Goal: Check status: Check status

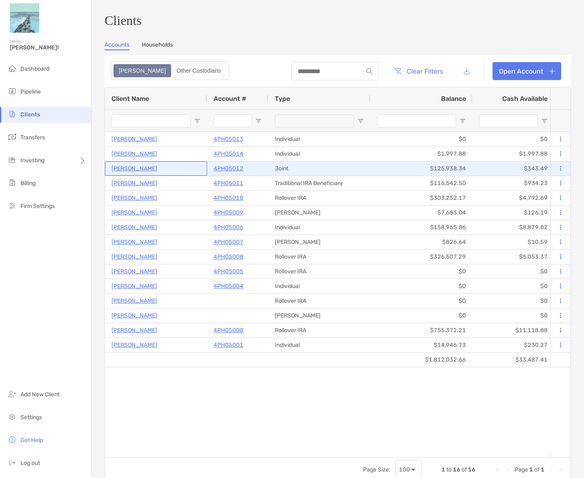
click at [150, 170] on p "[PERSON_NAME]" at bounding box center [134, 168] width 46 height 10
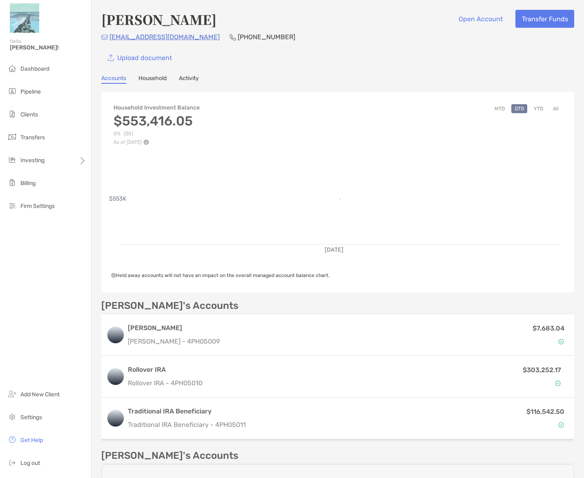
click at [184, 75] on link "Activity" at bounding box center [189, 79] width 20 height 9
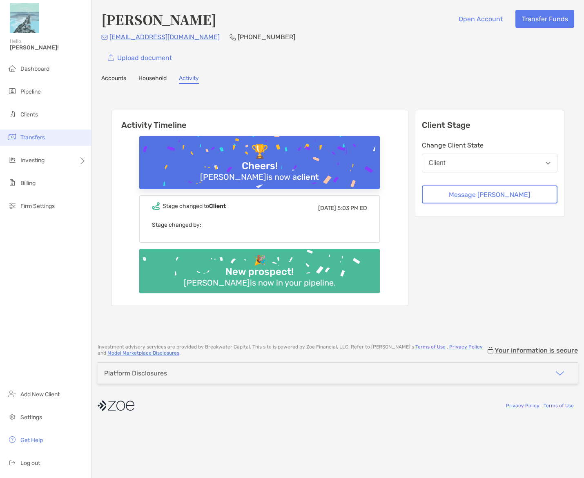
click at [25, 138] on span "Transfers" at bounding box center [32, 137] width 24 height 7
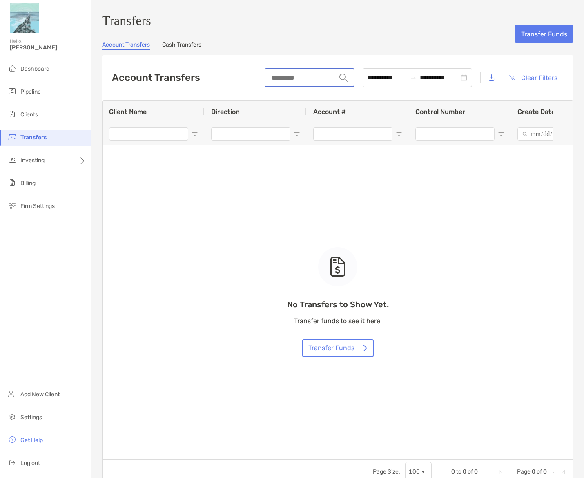
click at [282, 78] on input "string" at bounding box center [300, 77] width 71 height 17
click at [436, 50] on div "Account Transfers Cash Transfers" at bounding box center [337, 45] width 471 height 9
click at [187, 48] on link "Cash Transfers" at bounding box center [181, 45] width 39 height 9
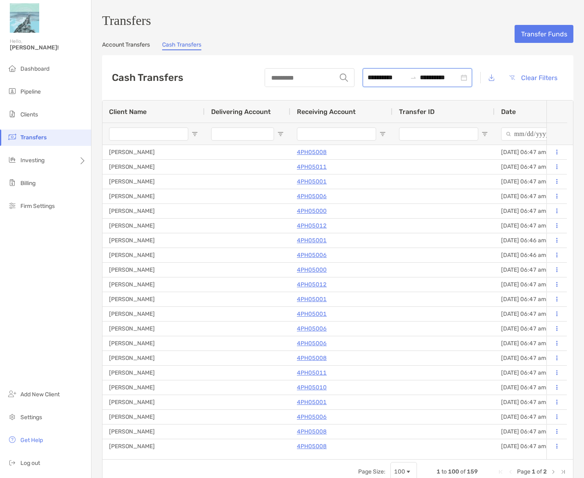
click at [367, 82] on input "**********" at bounding box center [386, 77] width 39 height 10
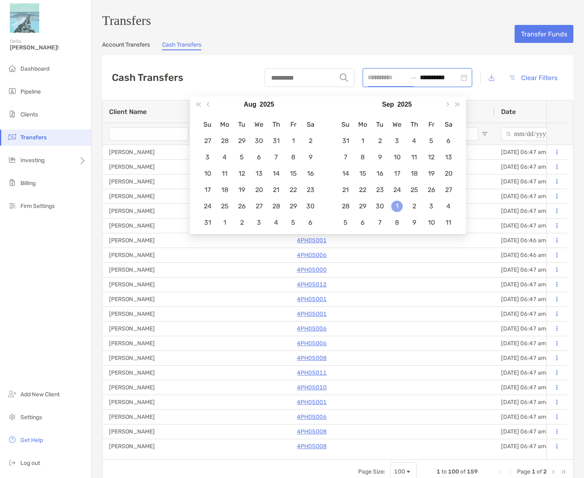
type input "**********"
click at [393, 206] on div "1" at bounding box center [396, 205] width 11 height 11
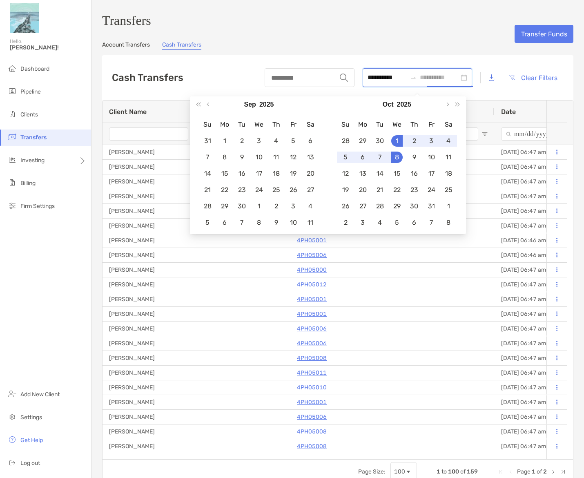
type input "**********"
click at [398, 142] on div "1" at bounding box center [396, 140] width 11 height 11
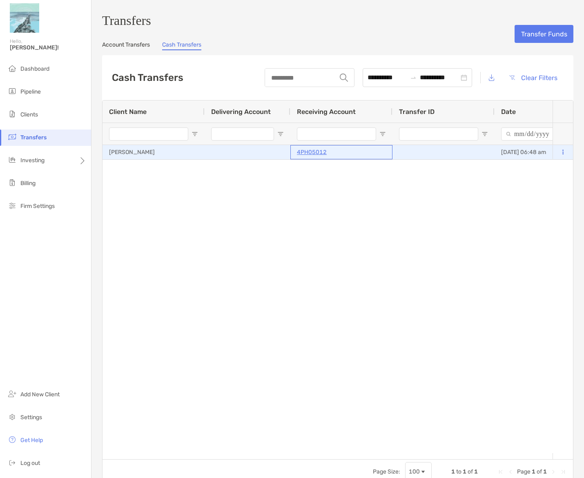
click at [316, 155] on p "4PH05012" at bounding box center [312, 152] width 30 height 10
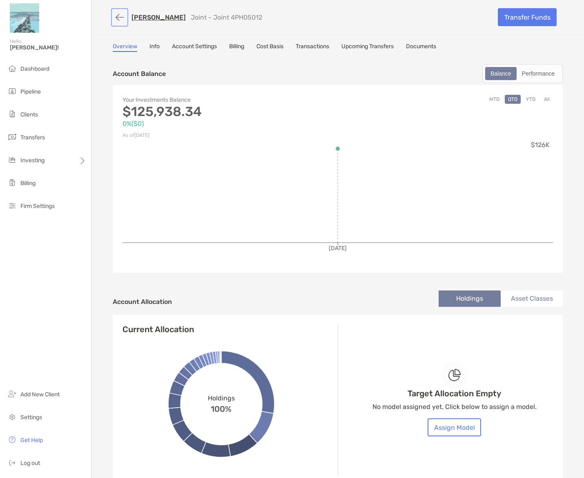
click at [120, 19] on button "button" at bounding box center [120, 17] width 14 height 15
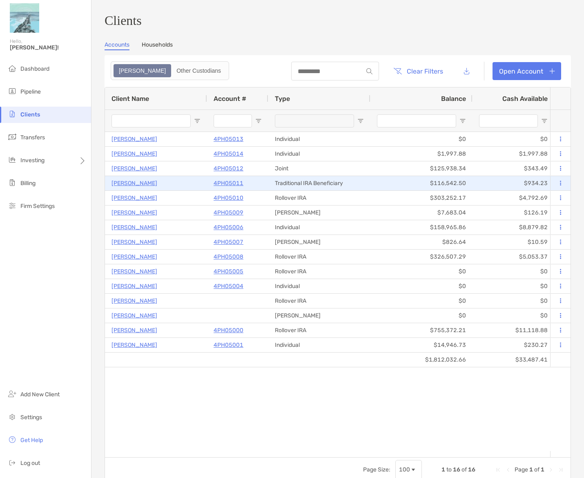
click at [145, 184] on p "[PERSON_NAME]" at bounding box center [134, 183] width 46 height 10
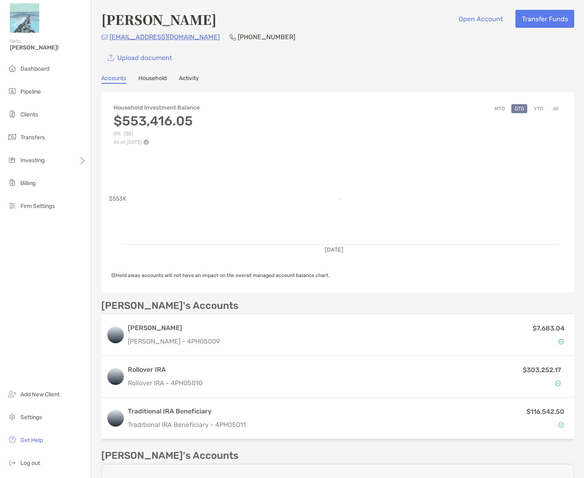
click at [184, 76] on link "Activity" at bounding box center [189, 79] width 20 height 9
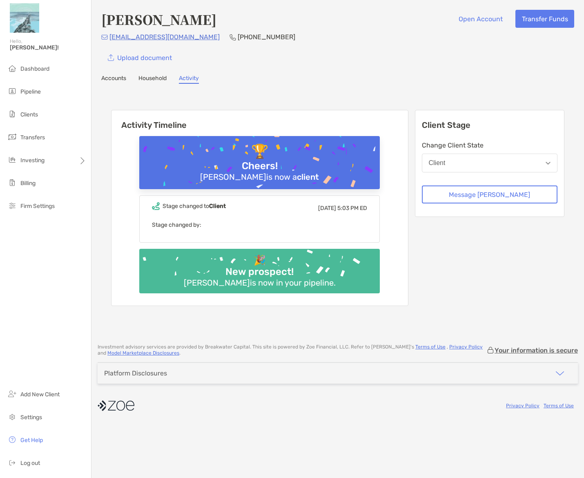
click at [122, 77] on link "Accounts" at bounding box center [113, 79] width 25 height 9
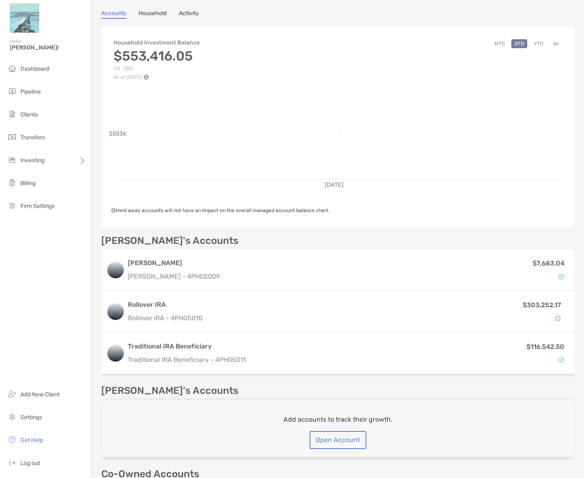
scroll to position [163, 0]
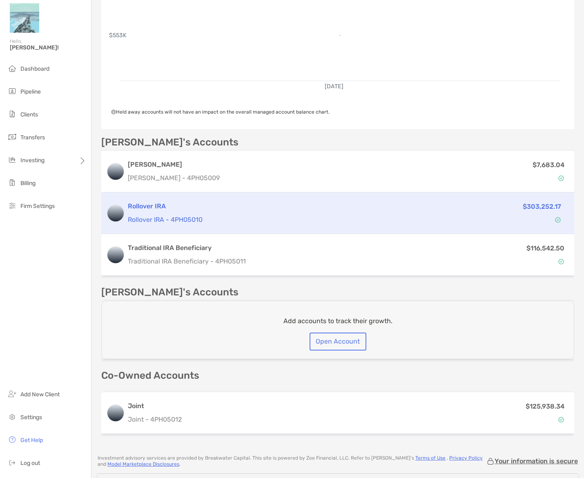
click at [164, 211] on div "Rollover IRA Rollover IRA - 4PH05010" at bounding box center [268, 212] width 280 height 23
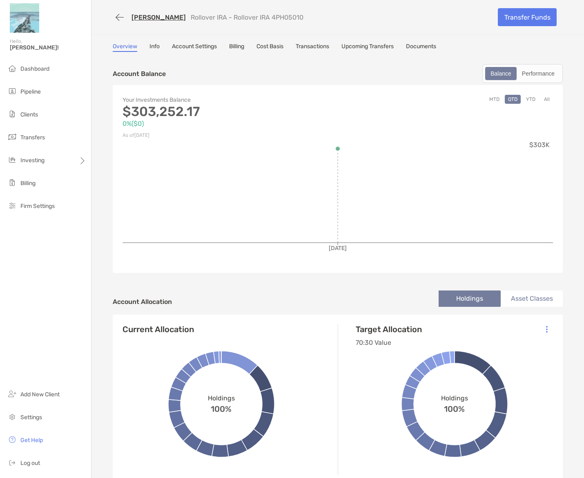
click at [357, 45] on link "Upcoming Transfers" at bounding box center [367, 47] width 52 height 9
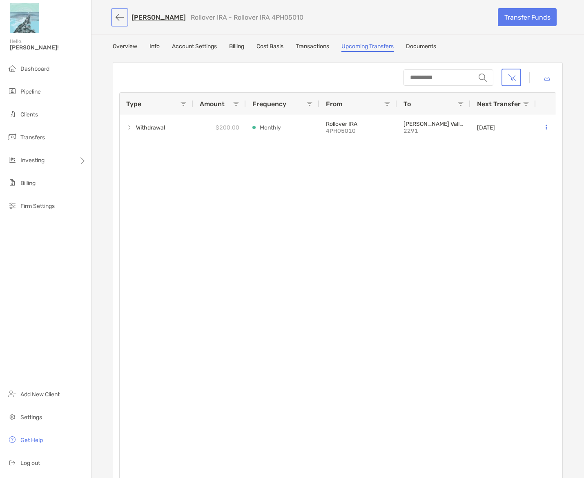
click at [115, 17] on button "button" at bounding box center [120, 17] width 14 height 15
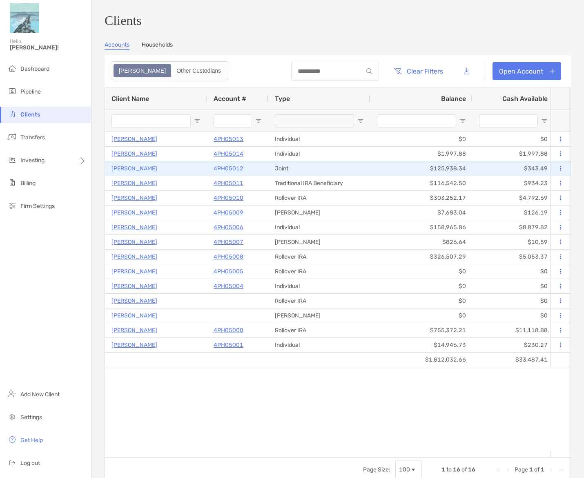
click at [233, 171] on p "4PH05012" at bounding box center [228, 168] width 30 height 10
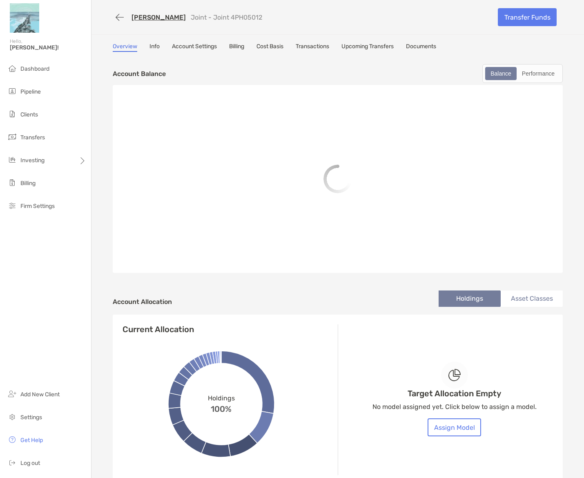
click at [317, 46] on link "Transactions" at bounding box center [311, 47] width 33 height 9
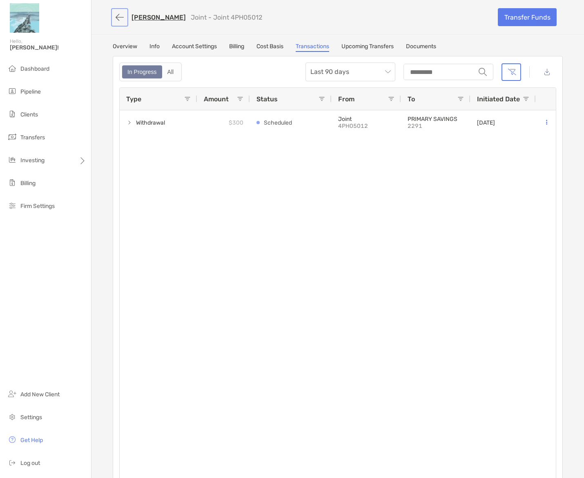
click at [116, 12] on button "button" at bounding box center [120, 17] width 14 height 15
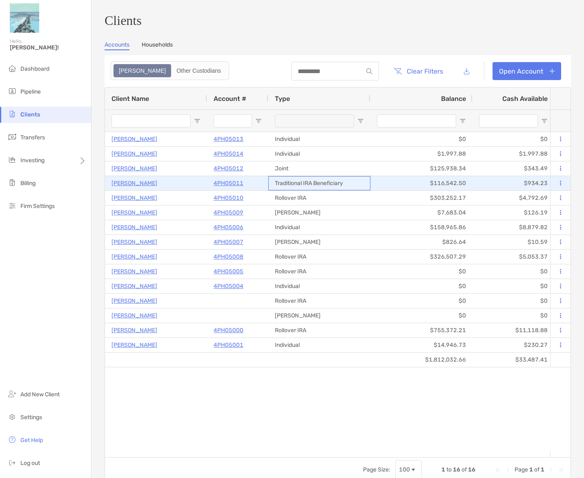
click at [273, 186] on div "Traditional IRA Beneficiary" at bounding box center [319, 183] width 102 height 14
click at [222, 188] on p "4PH05011" at bounding box center [228, 183] width 30 height 10
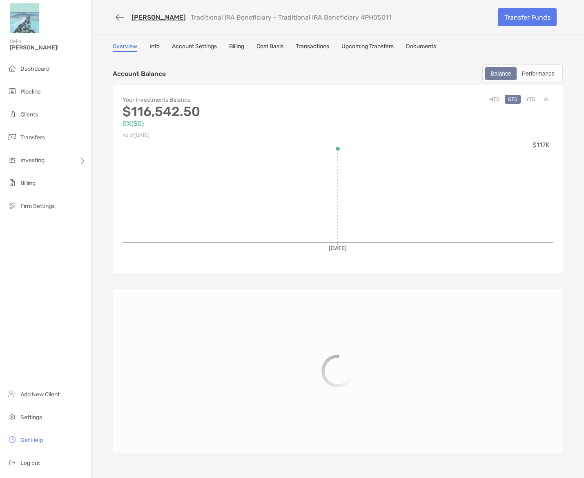
click at [359, 46] on link "Upcoming Transfers" at bounding box center [367, 47] width 52 height 9
